Goal: Task Accomplishment & Management: Manage account settings

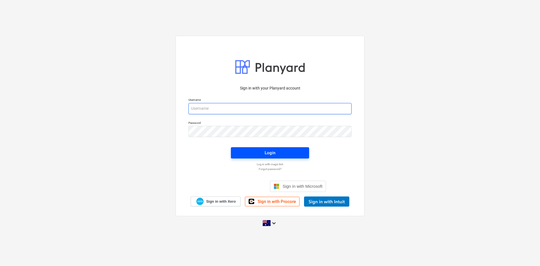
type input "[EMAIL_ADDRESS][DOMAIN_NAME]"
click at [268, 158] on button "Login" at bounding box center [270, 152] width 78 height 11
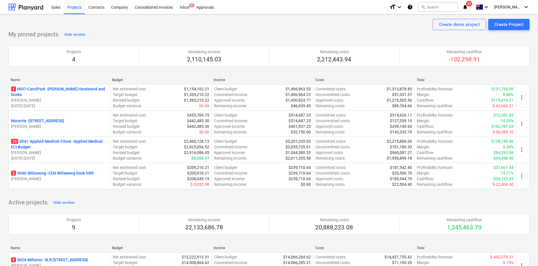
click at [54, 140] on p "18 0041-Applied-Medical-Fitout - Applied Medical ECI Budget" at bounding box center [59, 143] width 97 height 11
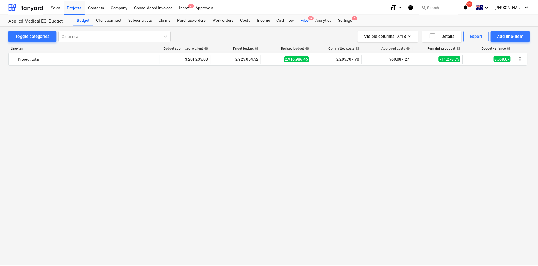
scroll to position [1190, 0]
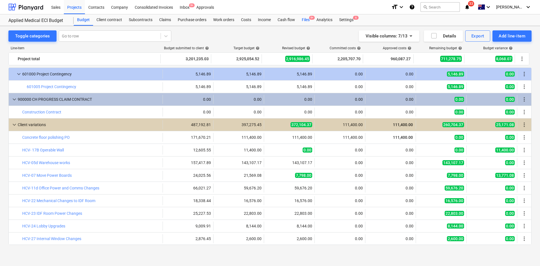
click at [307, 21] on div "Files 9+" at bounding box center [305, 19] width 15 height 11
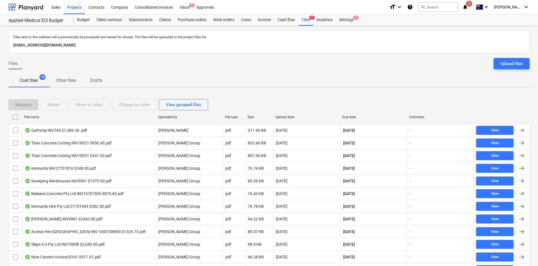
click at [353, 114] on div "Due date" at bounding box center [373, 117] width 67 height 9
checkbox input "false"
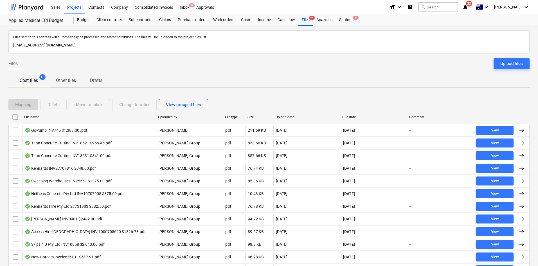
checkbox input "false"
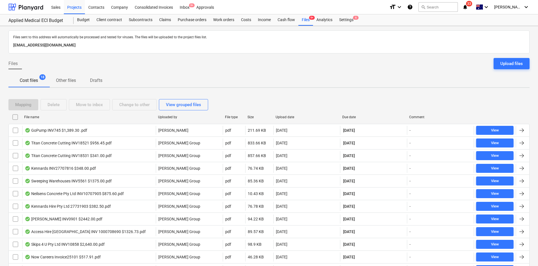
checkbox input "false"
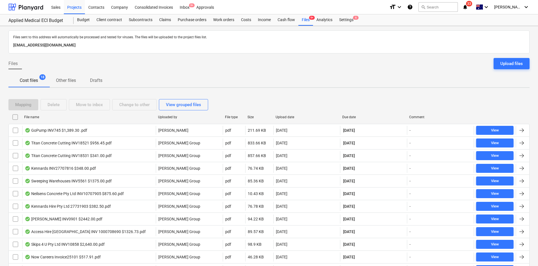
checkbox input "false"
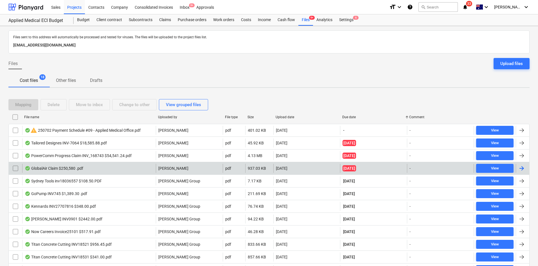
click at [141, 171] on div "GlobalAir Claim $250,580 .pdf" at bounding box center [89, 168] width 134 height 9
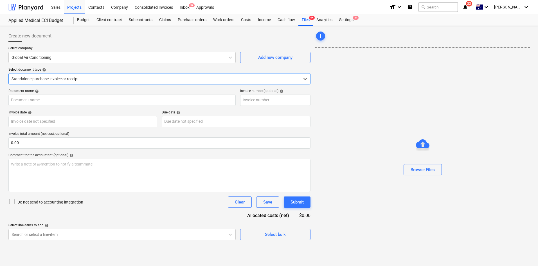
type input "144165-2"
type input "[DATE]"
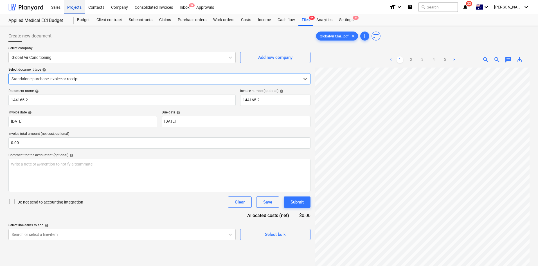
click at [77, 10] on div "Projects" at bounding box center [74, 7] width 21 height 14
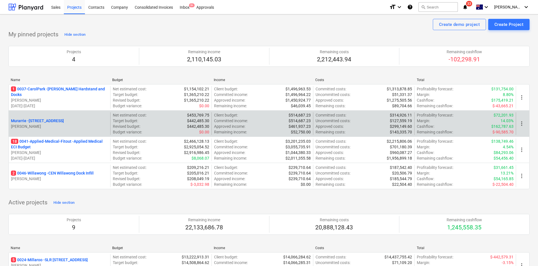
click at [62, 122] on p "Murarrie - [STREET_ADDRESS]" at bounding box center [37, 121] width 53 height 6
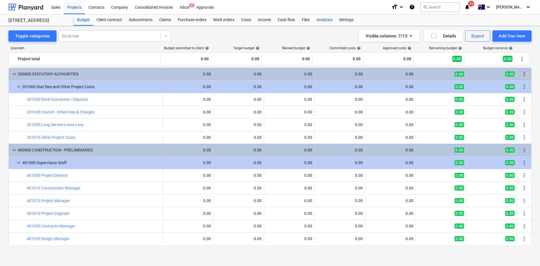
click at [321, 19] on div "Analytics" at bounding box center [324, 19] width 23 height 11
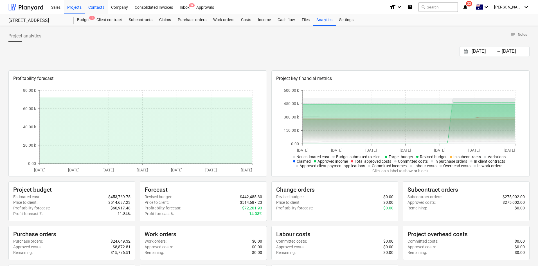
click at [89, 14] on div "Contacts" at bounding box center [96, 7] width 23 height 14
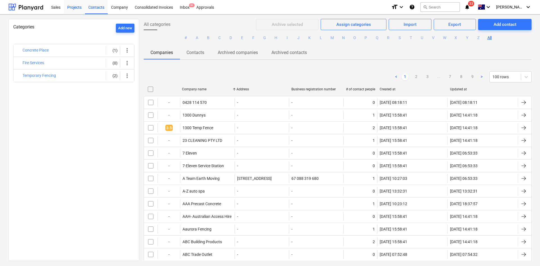
click at [81, 5] on div "Projects" at bounding box center [74, 7] width 21 height 14
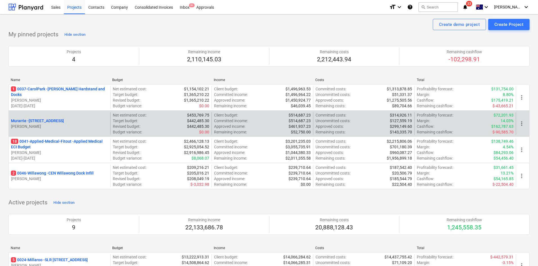
click at [48, 119] on p "Murarrie - [STREET_ADDRESS]" at bounding box center [37, 121] width 53 height 6
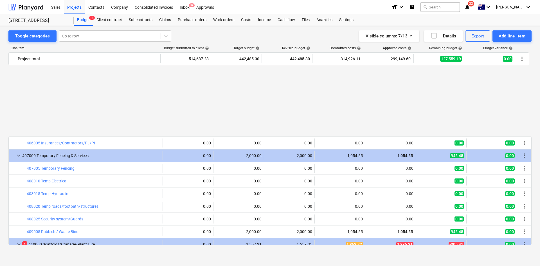
scroll to position [535, 0]
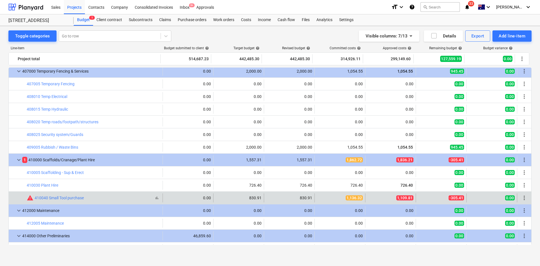
click at [69, 196] on div "410040 Small Tool purchase" at bounding box center [59, 198] width 49 height 5
click at [69, 200] on link "410040 Small Tool purchase" at bounding box center [59, 198] width 49 height 5
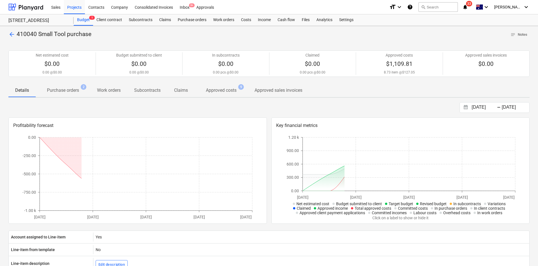
click at [63, 88] on p "Purchase orders" at bounding box center [63, 90] width 32 height 7
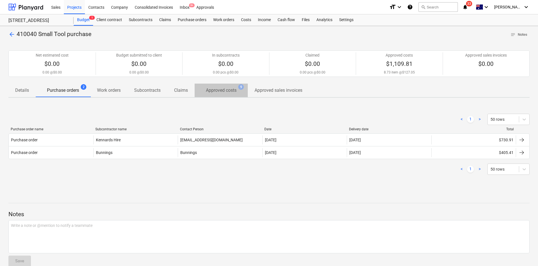
click at [224, 93] on p "Approved costs" at bounding box center [221, 90] width 31 height 7
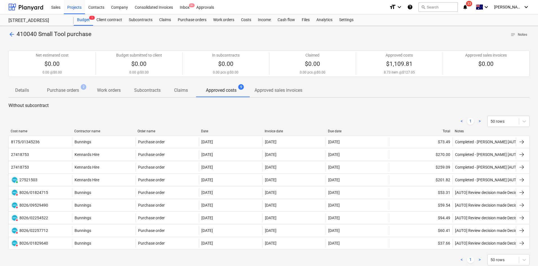
click at [12, 39] on div at bounding box center [268, 41] width 521 height 5
click at [10, 35] on span "arrow_back" at bounding box center [11, 34] width 7 height 7
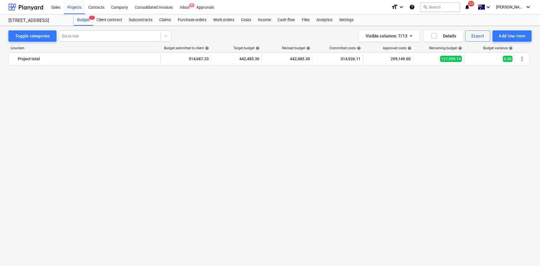
scroll to position [535, 0]
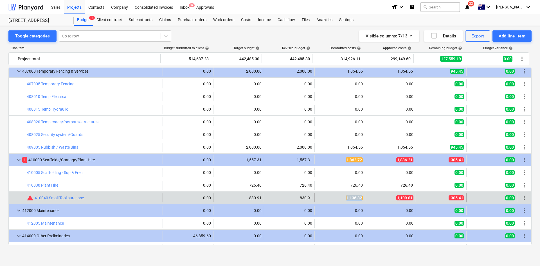
drag, startPoint x: 358, startPoint y: 199, endPoint x: 368, endPoint y: 199, distance: 10.4
click at [368, 199] on div "bar_chart warning 410040 Small Tool purchase edit 0.00 830.91 edit 830.91 1,136…" at bounding box center [270, 197] width 523 height 9
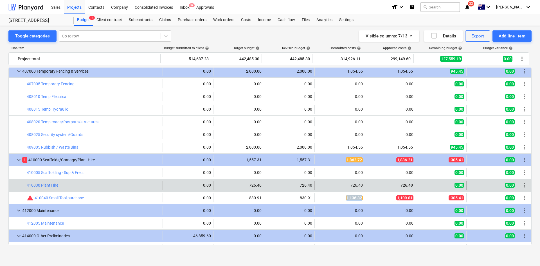
copy span "1,136.32"
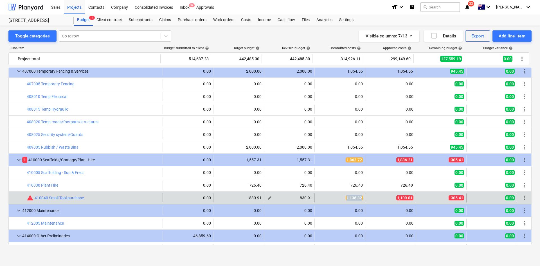
click at [268, 198] on span "edit" at bounding box center [270, 198] width 5 height 5
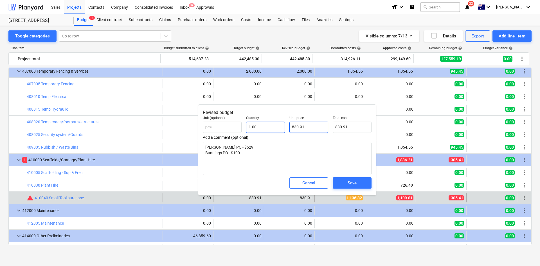
drag, startPoint x: 311, startPoint y: 129, endPoint x: 265, endPoint y: 128, distance: 46.7
click at [265, 128] on div "Unit (optional) pcs Quantity 1.00 Unit price 830.91 Total cost 830.91" at bounding box center [287, 124] width 173 height 21
paste input "1,136.32"
type input "1,136.32"
type textarea "x"
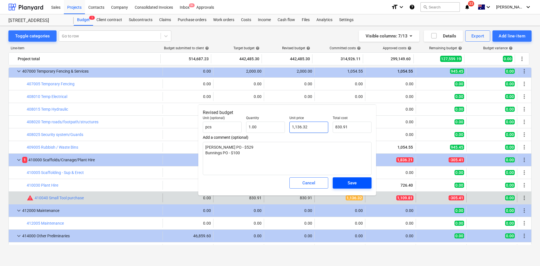
type input "1,136.32"
click at [357, 183] on span "Save" at bounding box center [352, 182] width 25 height 7
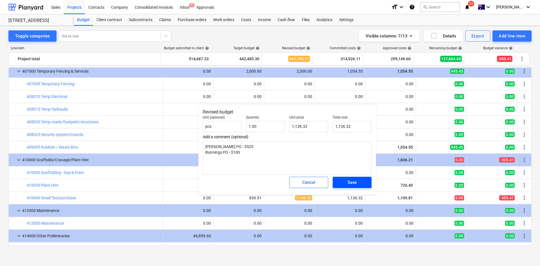
type textarea "x"
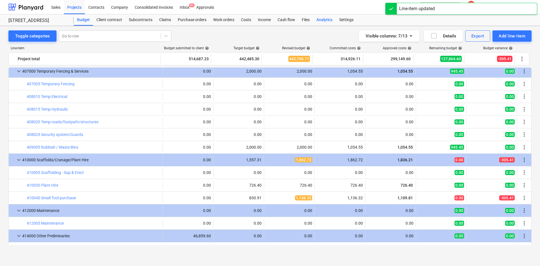
click at [321, 21] on div "Analytics" at bounding box center [324, 19] width 23 height 11
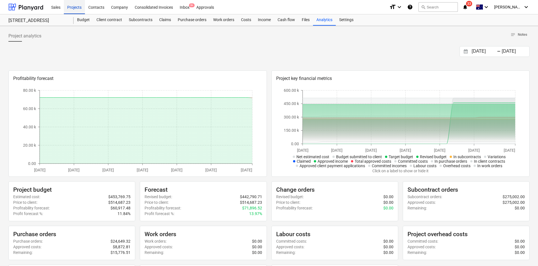
click at [81, 8] on div "Projects" at bounding box center [74, 7] width 21 height 14
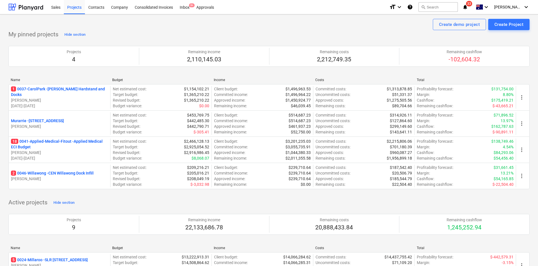
click at [56, 170] on p "2 0046-Willawong - CEN Willawong Dock Infill" at bounding box center [52, 173] width 83 height 6
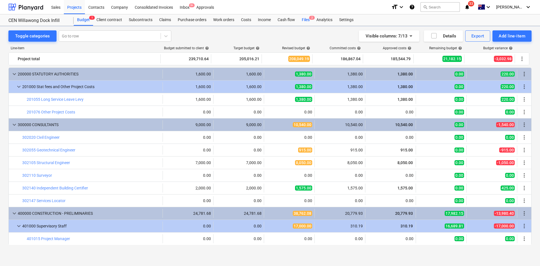
scroll to position [225, 0]
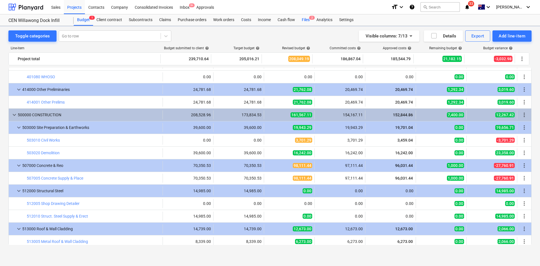
click at [311, 21] on div "Files 2" at bounding box center [305, 19] width 15 height 11
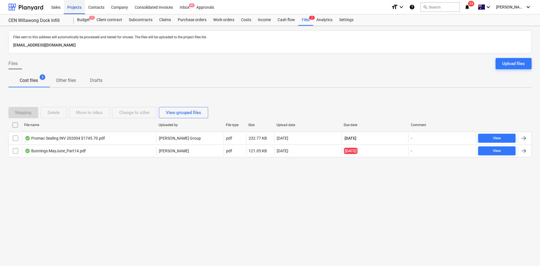
click at [78, 5] on div "Projects" at bounding box center [74, 7] width 21 height 14
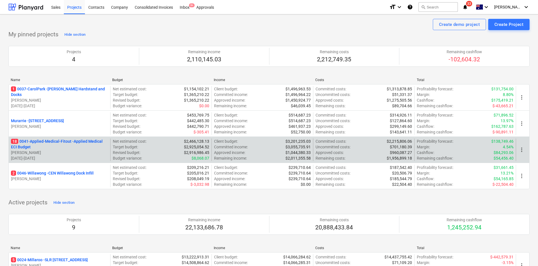
click at [69, 144] on p "18 0041-Applied-Medical-Fitout - Applied Medical ECI Budget" at bounding box center [59, 143] width 97 height 11
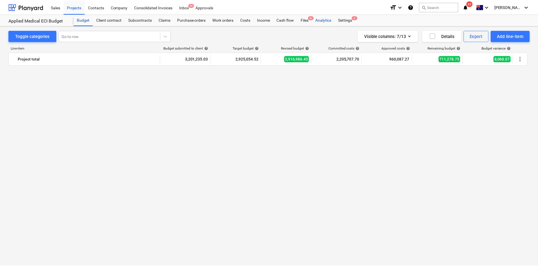
scroll to position [1190, 0]
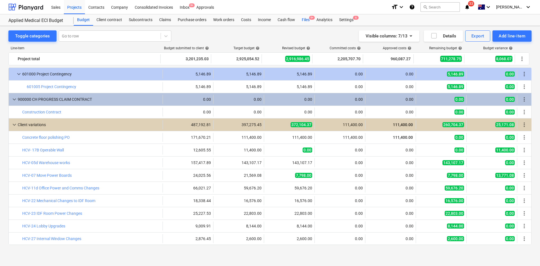
click at [312, 20] on span "9+" at bounding box center [312, 18] width 6 height 4
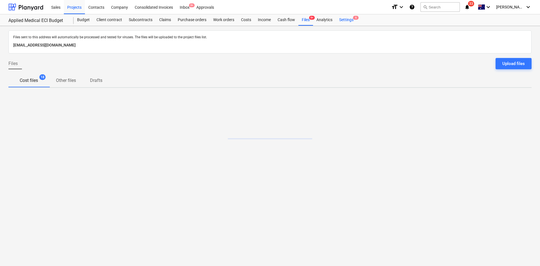
click at [347, 18] on div "Settings 6" at bounding box center [346, 19] width 21 height 11
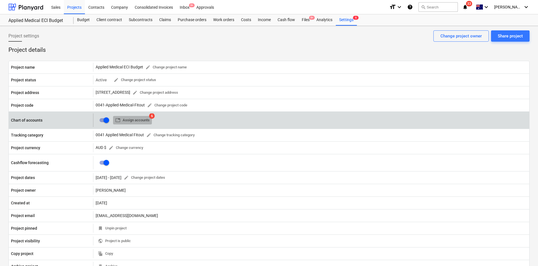
click at [132, 124] on button "table Assign accounts" at bounding box center [132, 120] width 39 height 9
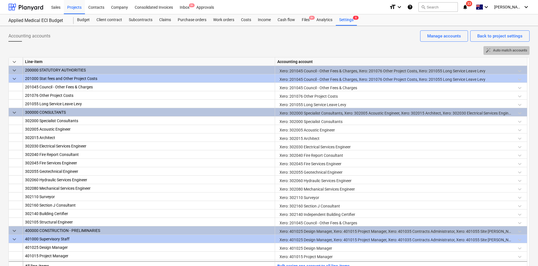
click at [494, 50] on span "auto_fix_high Auto match accounts" at bounding box center [507, 50] width 42 height 6
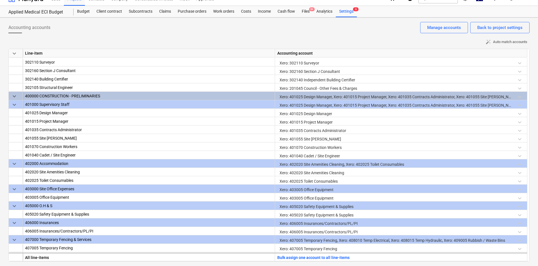
scroll to position [78, 0]
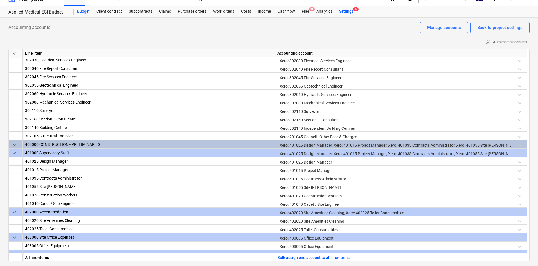
click at [86, 15] on div "Budget" at bounding box center [83, 11] width 19 height 11
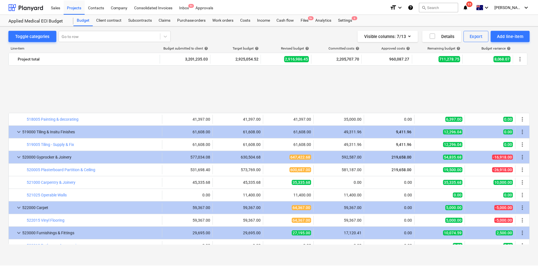
scroll to position [824, 0]
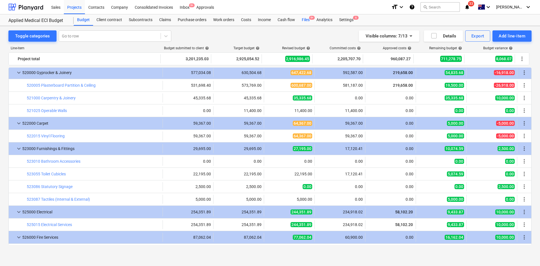
click at [309, 19] on div "Files 9+" at bounding box center [305, 19] width 15 height 11
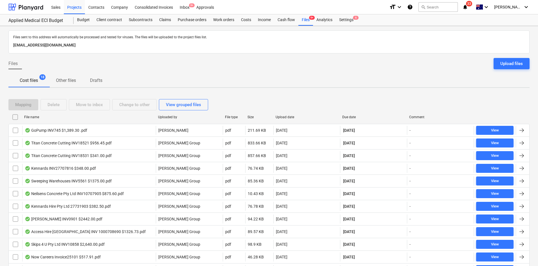
click at [284, 114] on div "Upload date" at bounding box center [306, 117] width 67 height 9
checkbox input "false"
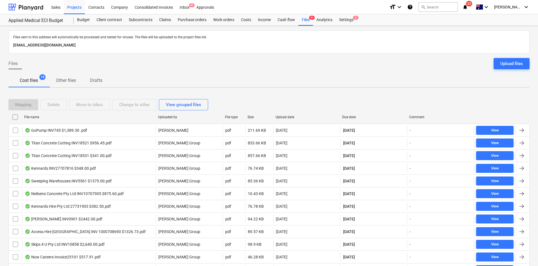
checkbox input "false"
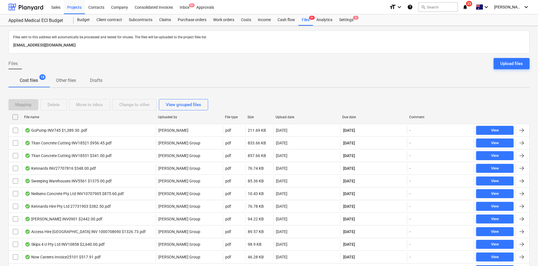
checkbox input "false"
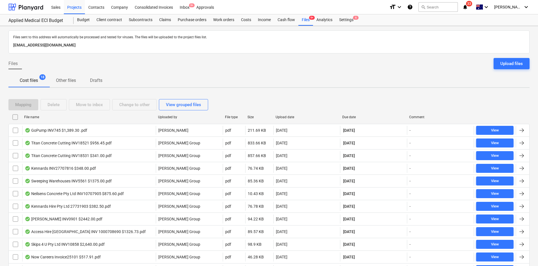
checkbox input "false"
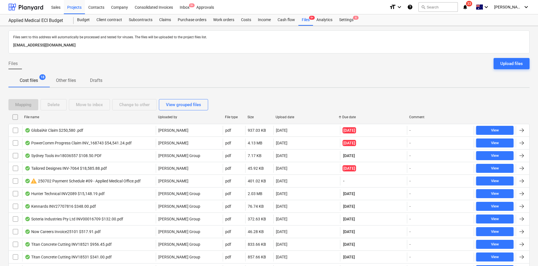
click at [343, 113] on div at bounding box center [340, 117] width 10 height 9
click at [344, 117] on div at bounding box center [340, 117] width 10 height 9
click at [351, 119] on div "Due date" at bounding box center [373, 117] width 67 height 9
checkbox input "false"
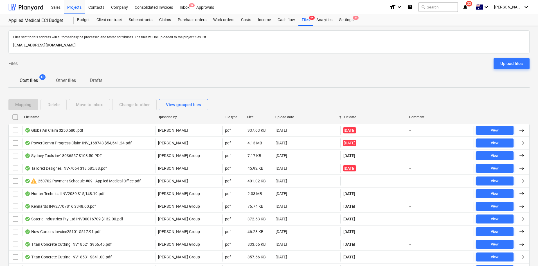
checkbox input "false"
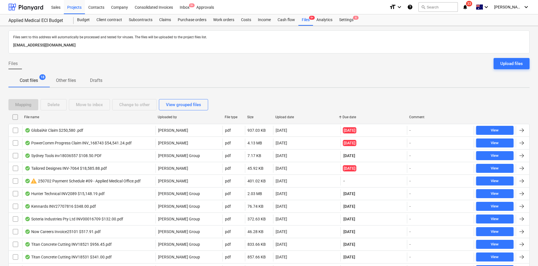
checkbox input "false"
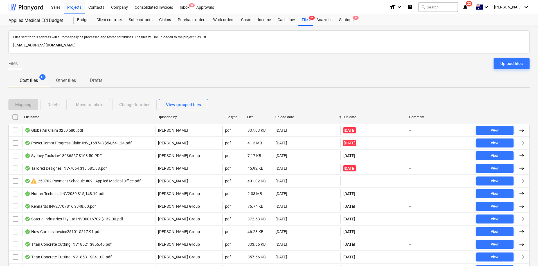
checkbox input "false"
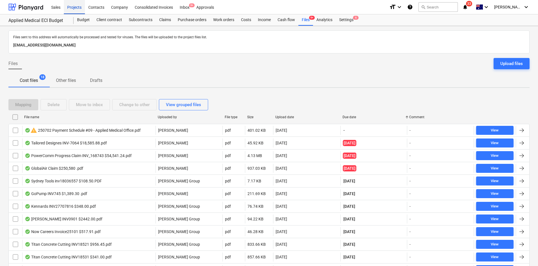
click at [79, 9] on div "Projects" at bounding box center [74, 7] width 21 height 14
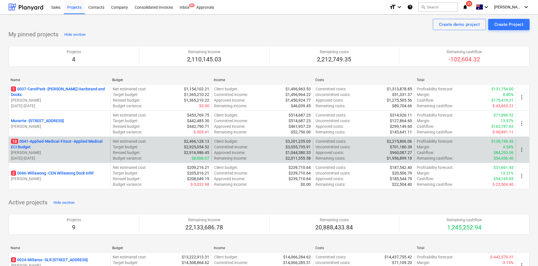
click at [43, 143] on p "18 0041-Applied-Medical-Fitout - Applied Medical ECI Budget" at bounding box center [59, 143] width 97 height 11
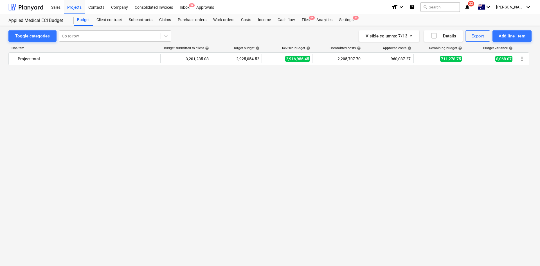
scroll to position [1021, 0]
